Goal: Entertainment & Leisure: Consume media (video, audio)

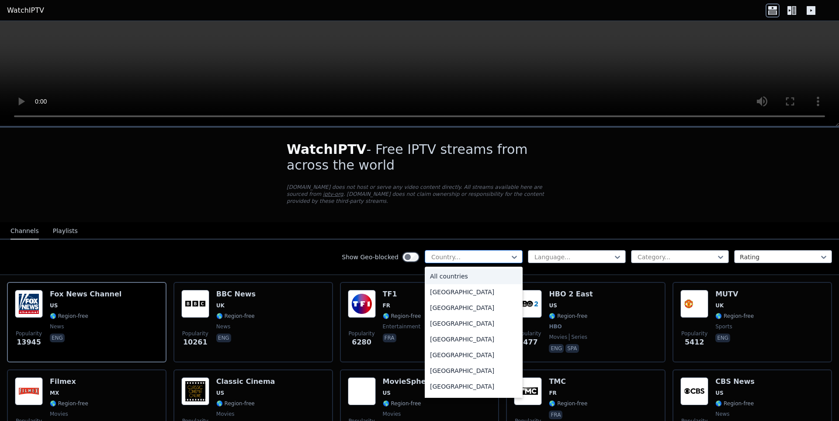
click at [501, 253] on div at bounding box center [470, 257] width 80 height 9
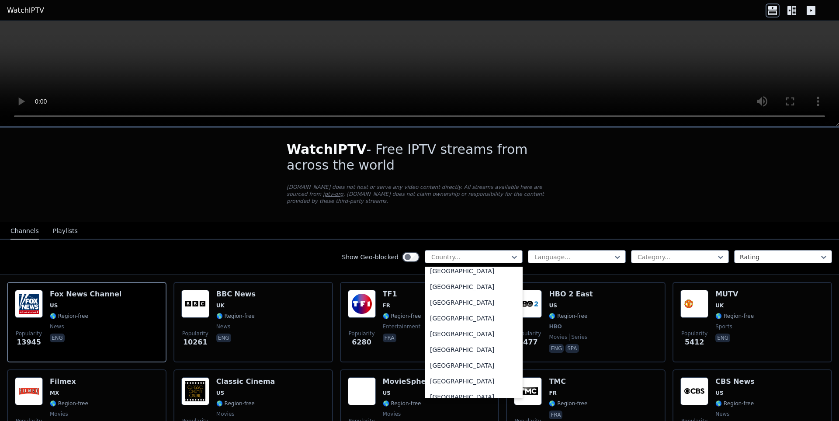
scroll to position [2991, 0]
click at [445, 373] on div "[GEOGRAPHIC_DATA]" at bounding box center [474, 378] width 98 height 16
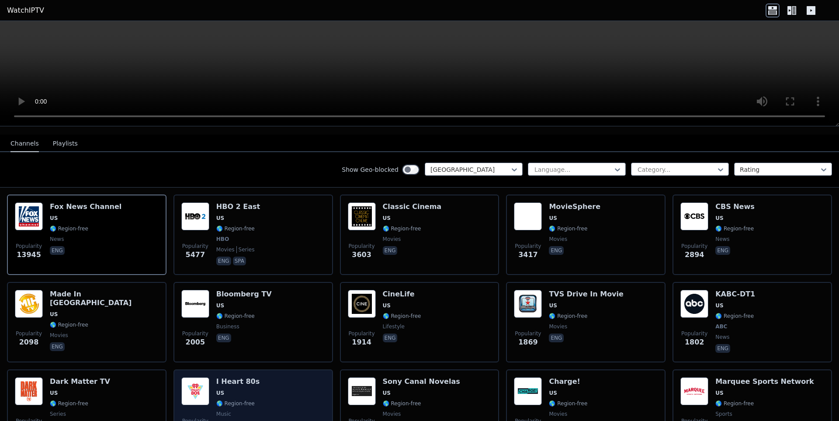
scroll to position [175, 0]
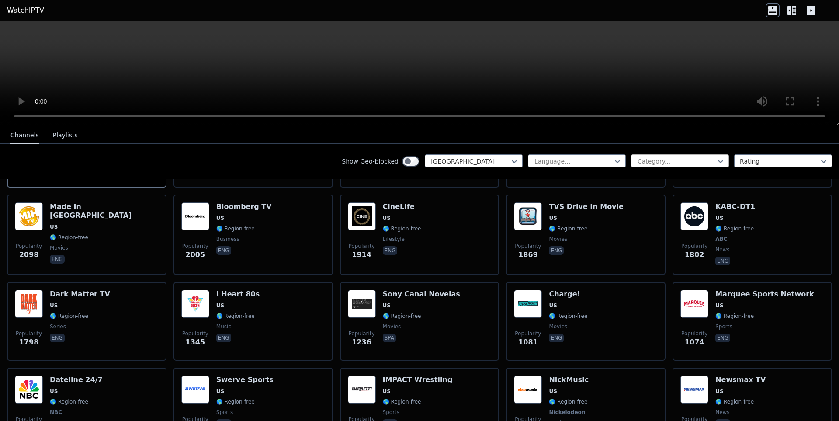
click at [704, 162] on div at bounding box center [677, 161] width 80 height 9
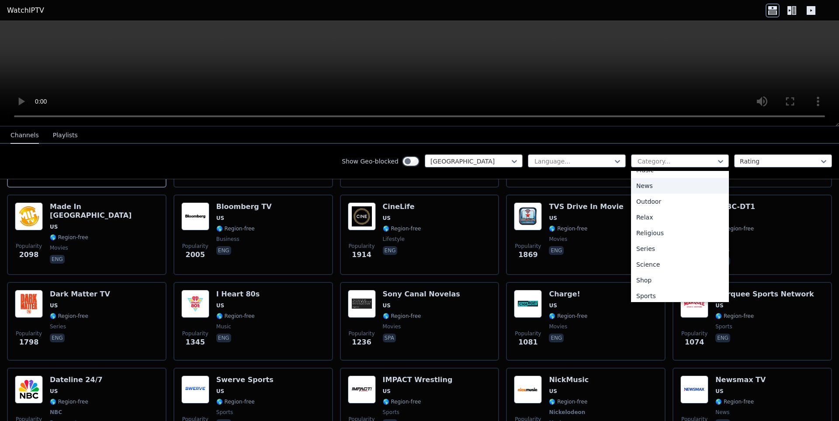
scroll to position [297, 0]
click at [644, 226] on div "Science" at bounding box center [680, 230] width 98 height 16
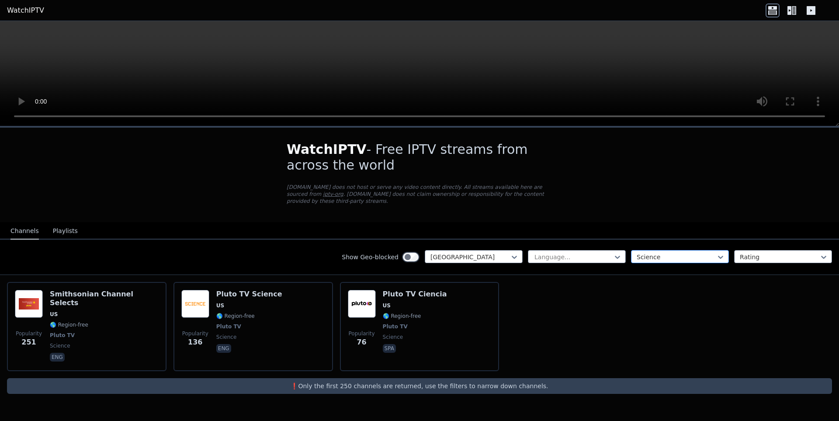
click at [694, 250] on div "Science" at bounding box center [680, 256] width 98 height 13
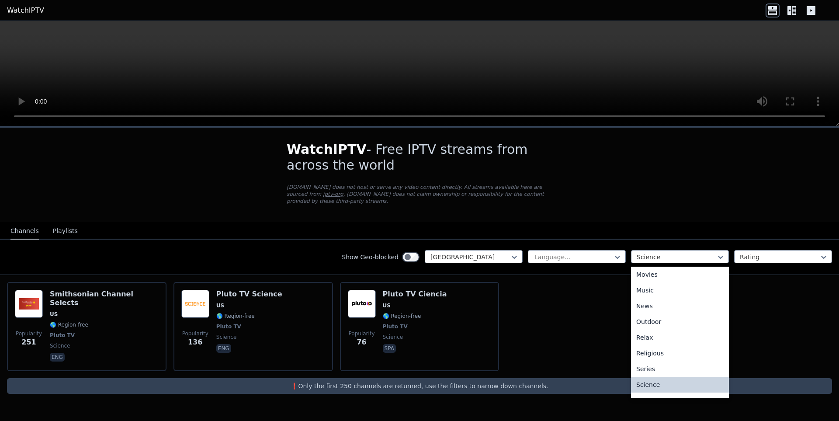
scroll to position [297, 0]
click at [649, 351] on div "Sports" at bounding box center [680, 357] width 98 height 16
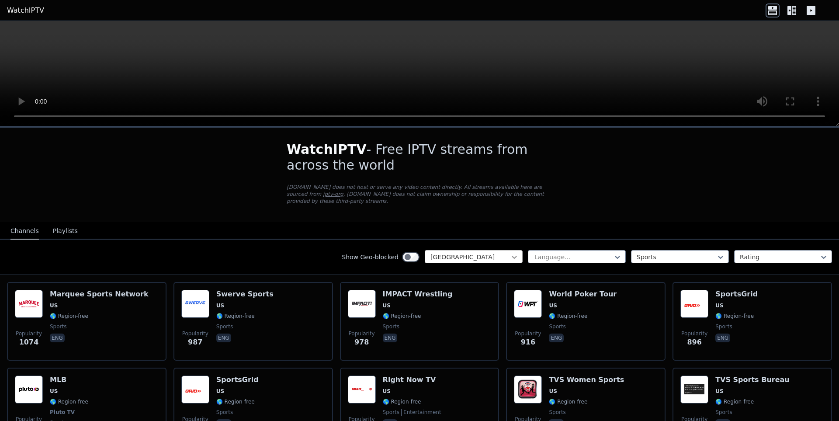
click at [510, 253] on icon at bounding box center [514, 257] width 9 height 9
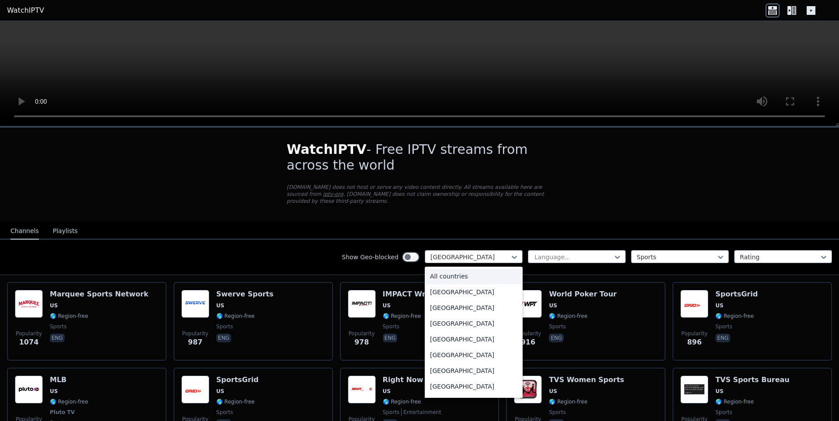
click at [449, 270] on div "All countries" at bounding box center [474, 276] width 98 height 16
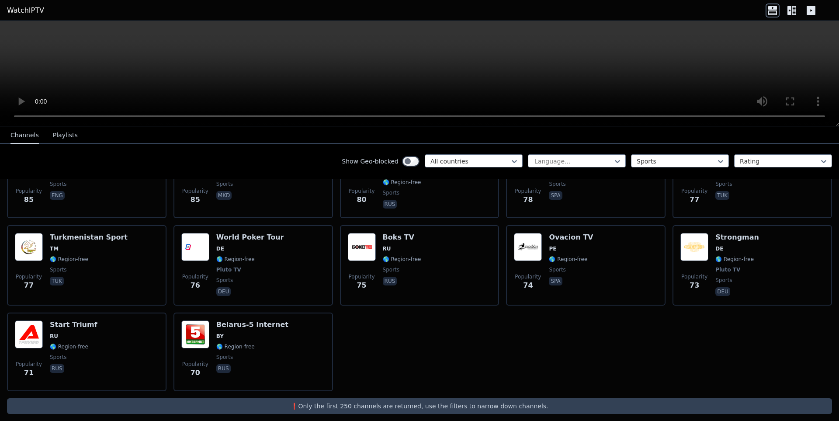
scroll to position [1702, 0]
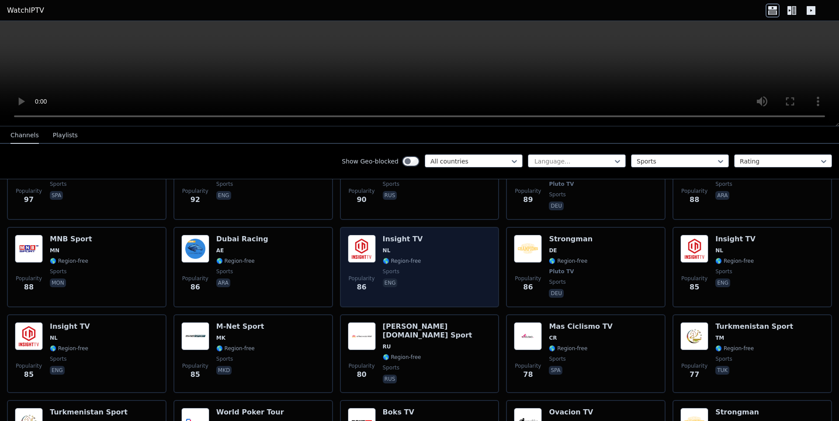
click at [444, 238] on div "Popularity 86 Insight TV NL 🌎 Region-free sports eng" at bounding box center [420, 267] width 144 height 65
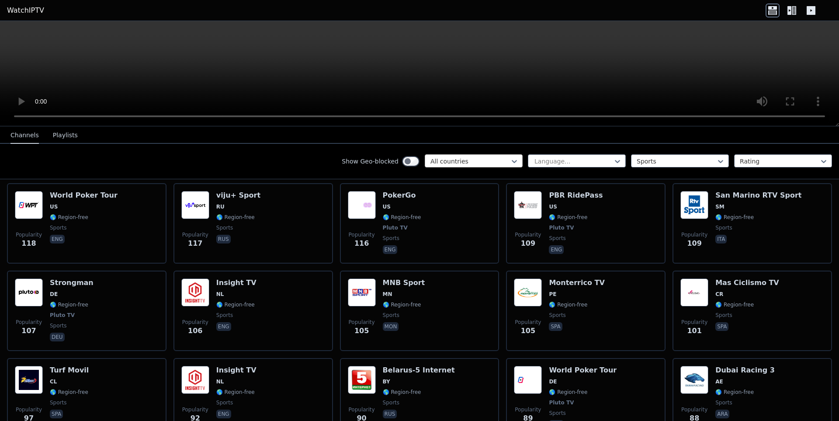
scroll to position [1221, 0]
